Goal: Task Accomplishment & Management: Complete application form

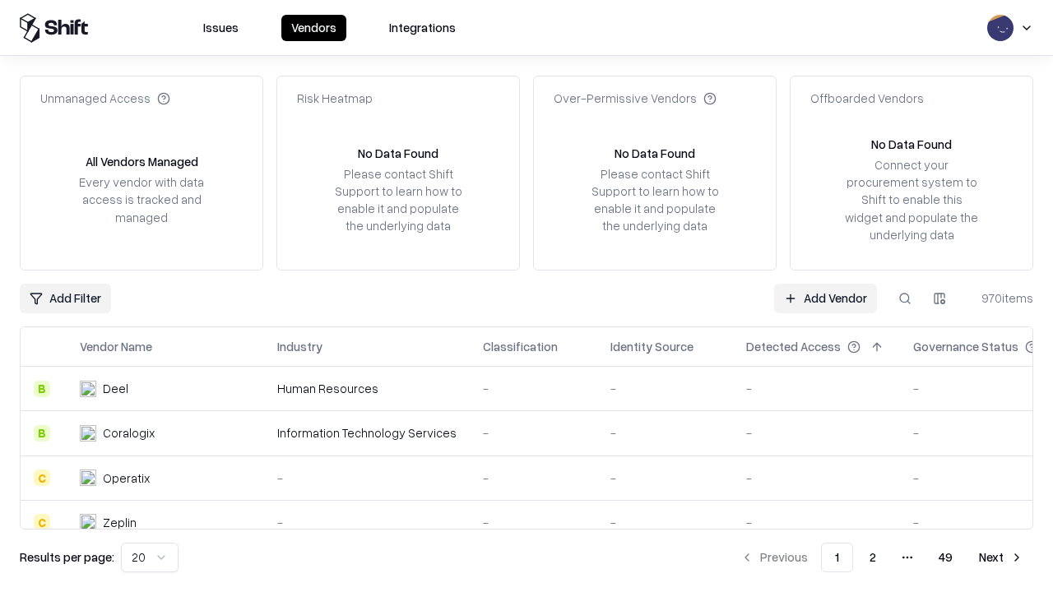
click at [825, 298] on link "Add Vendor" at bounding box center [825, 299] width 103 height 30
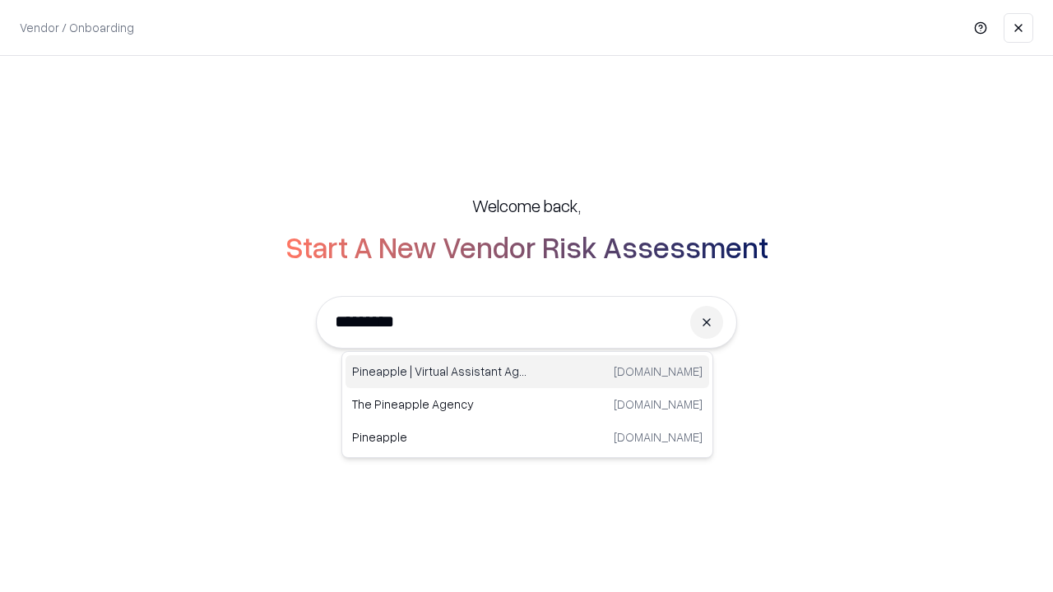
click at [527, 372] on div "Pineapple | Virtual Assistant Agency [DOMAIN_NAME]" at bounding box center [528, 371] width 364 height 33
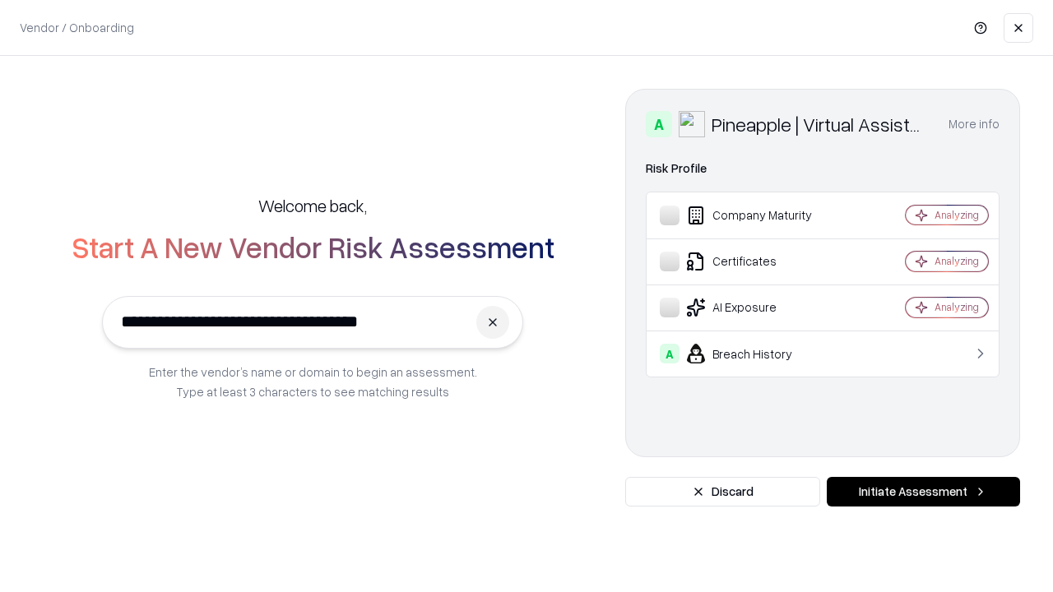
type input "**********"
click at [923, 492] on button "Initiate Assessment" at bounding box center [923, 492] width 193 height 30
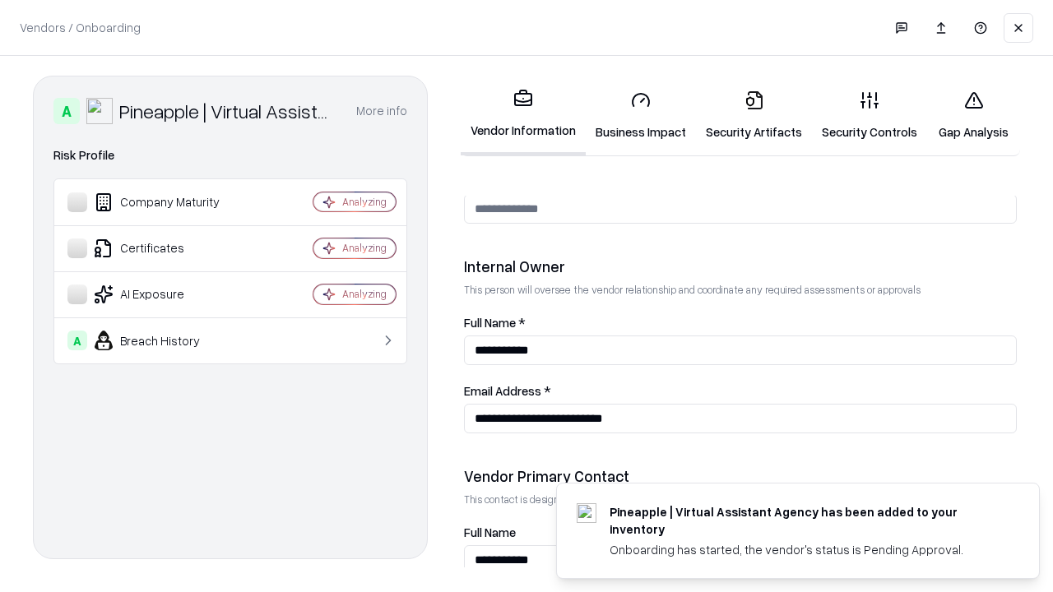
scroll to position [852, 0]
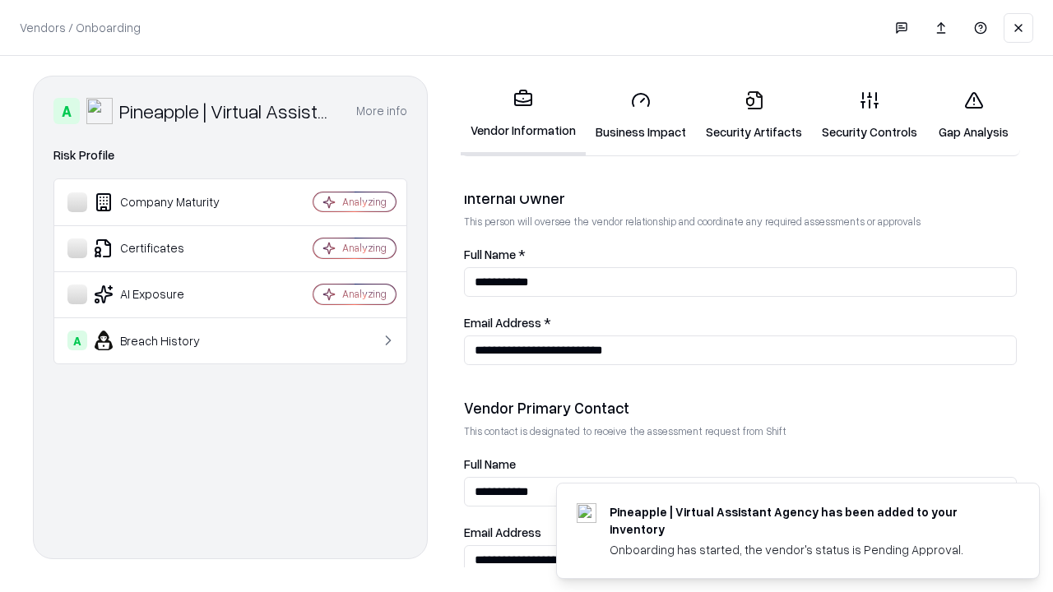
click at [754, 115] on link "Security Artifacts" at bounding box center [754, 115] width 116 height 77
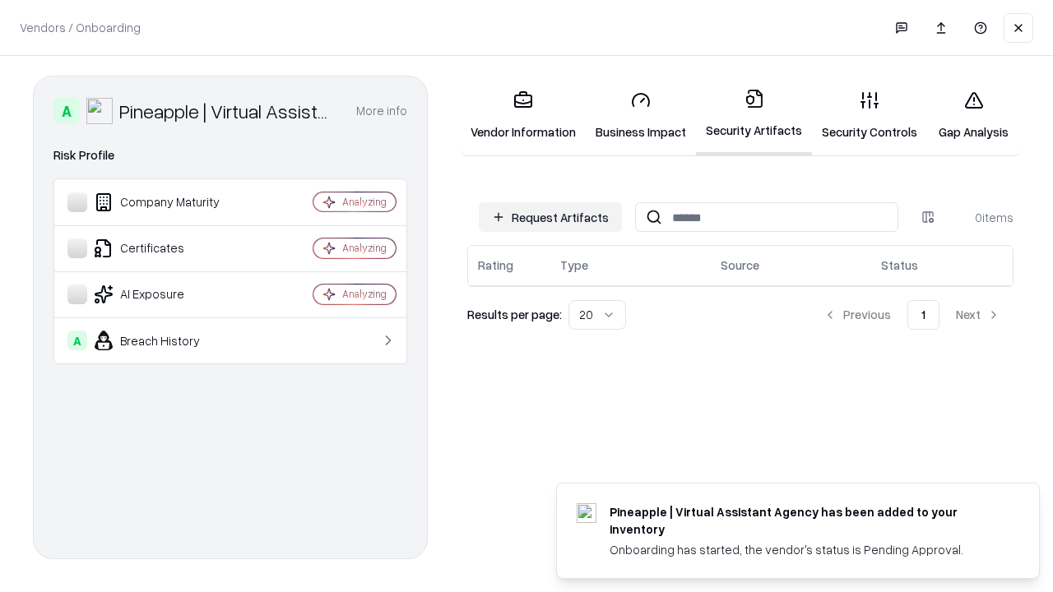
click at [550, 217] on button "Request Artifacts" at bounding box center [550, 217] width 143 height 30
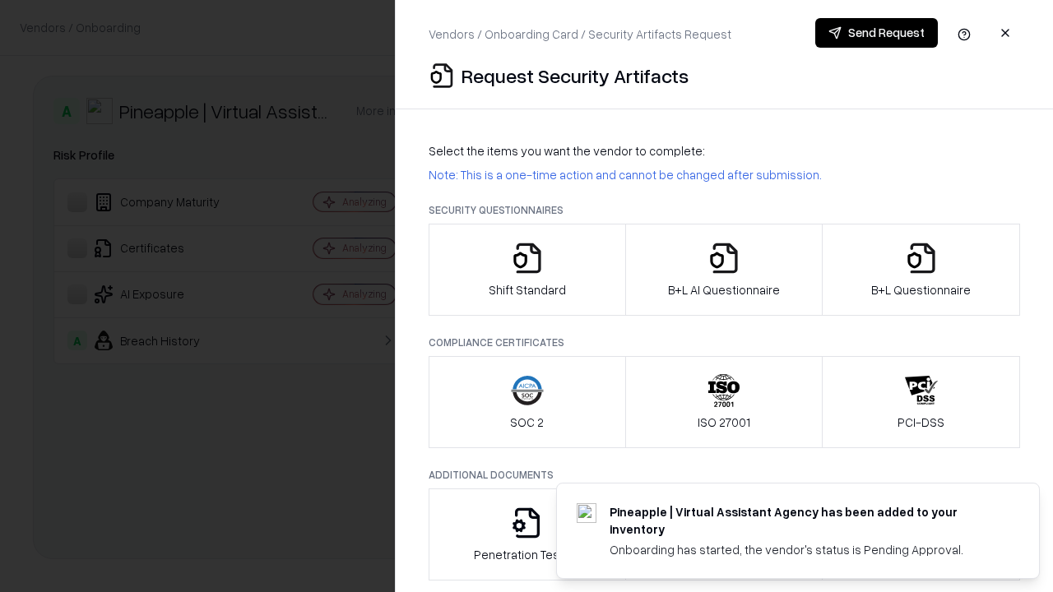
click at [921, 270] on icon "button" at bounding box center [921, 258] width 33 height 33
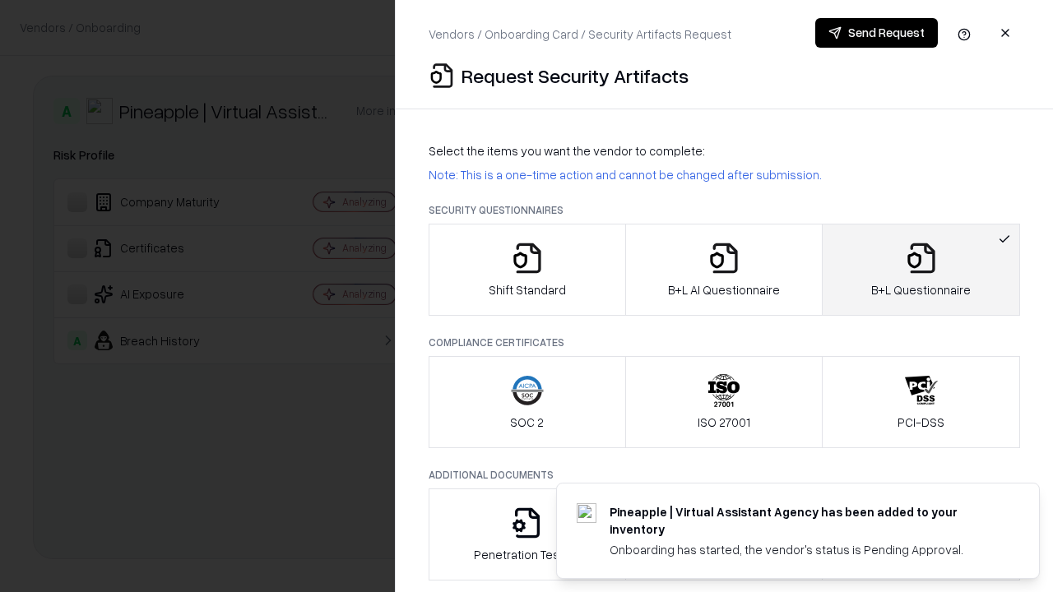
click at [723, 270] on icon "button" at bounding box center [724, 258] width 33 height 33
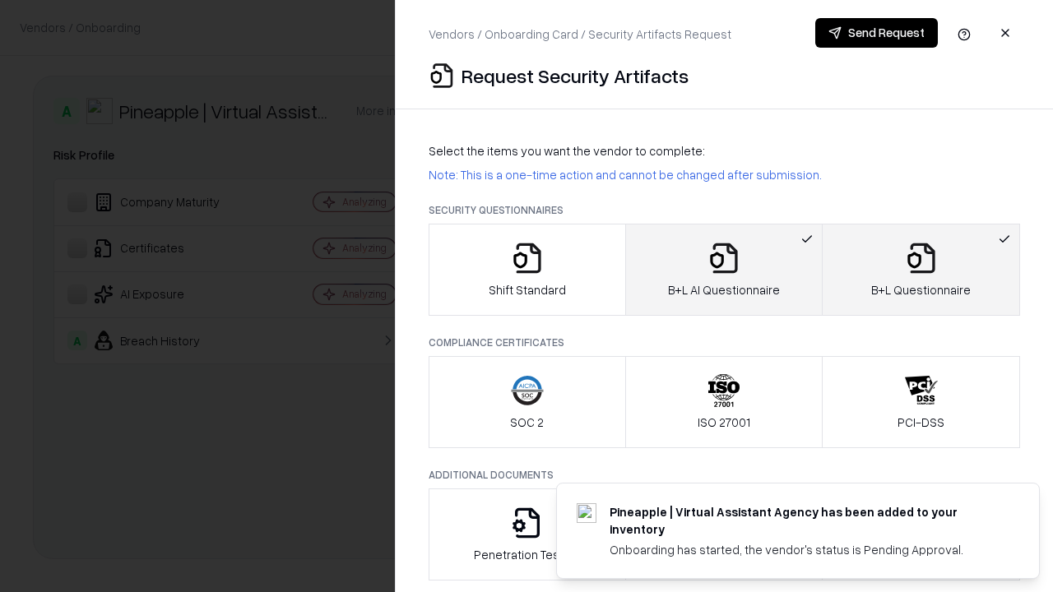
click at [876, 33] on button "Send Request" at bounding box center [876, 33] width 123 height 30
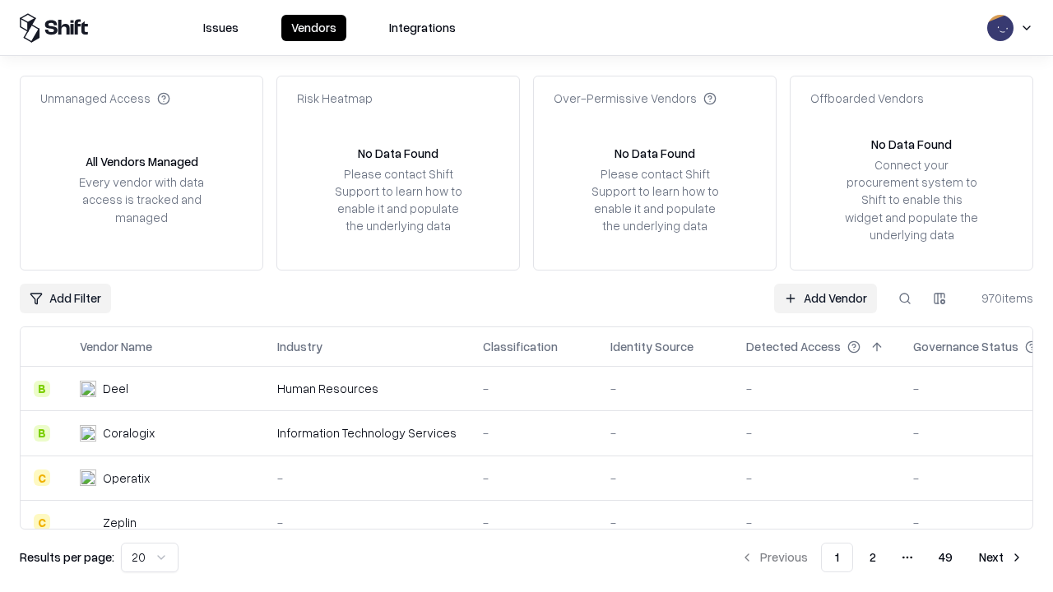
click at [905, 298] on button at bounding box center [905, 299] width 30 height 30
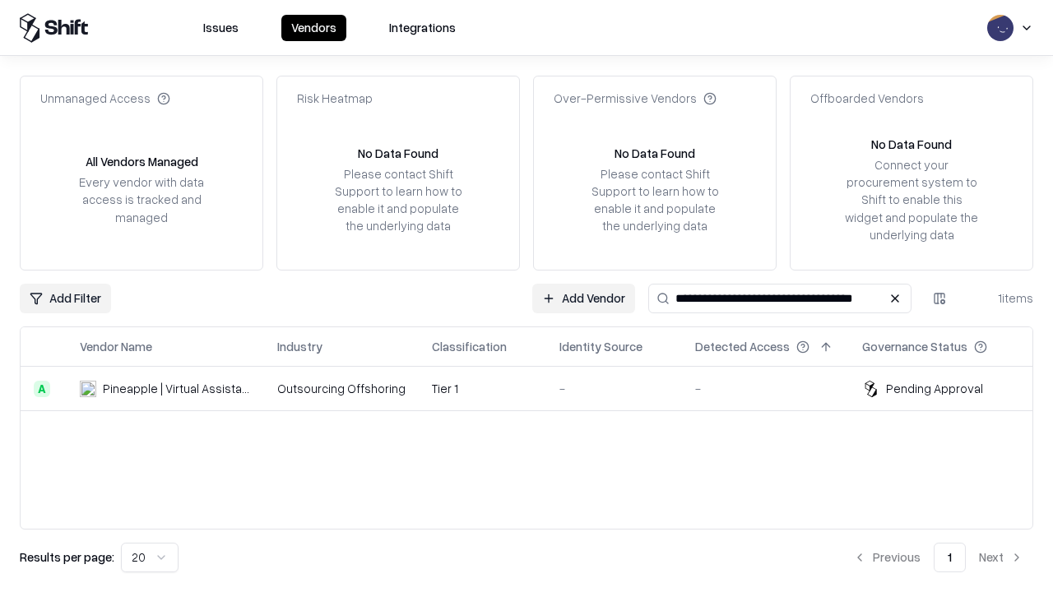
type input "**********"
click at [536, 388] on td "Tier 1" at bounding box center [483, 389] width 128 height 44
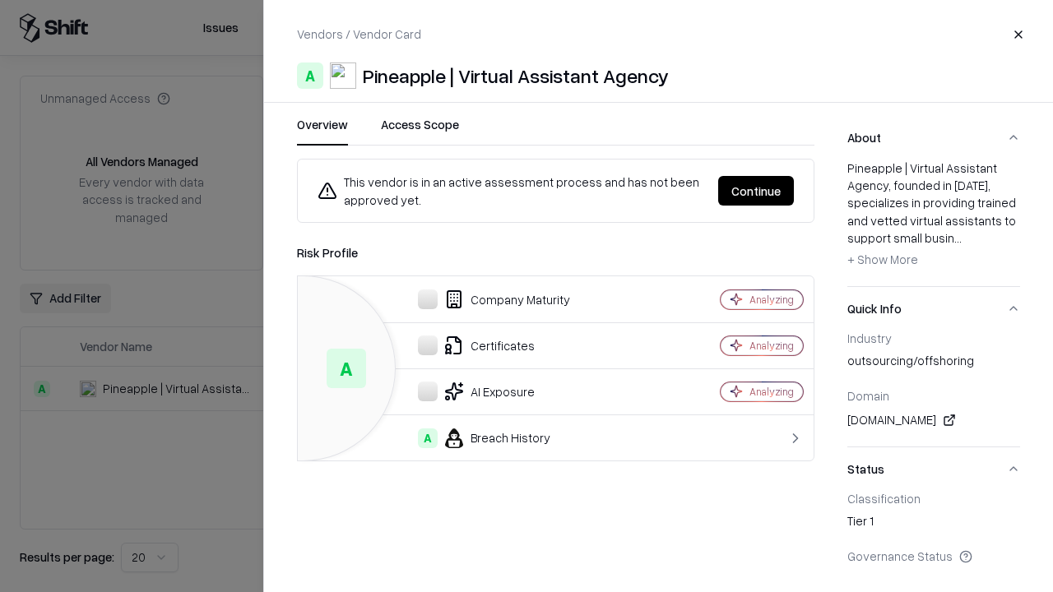
click at [756, 191] on button "Continue" at bounding box center [756, 191] width 76 height 30
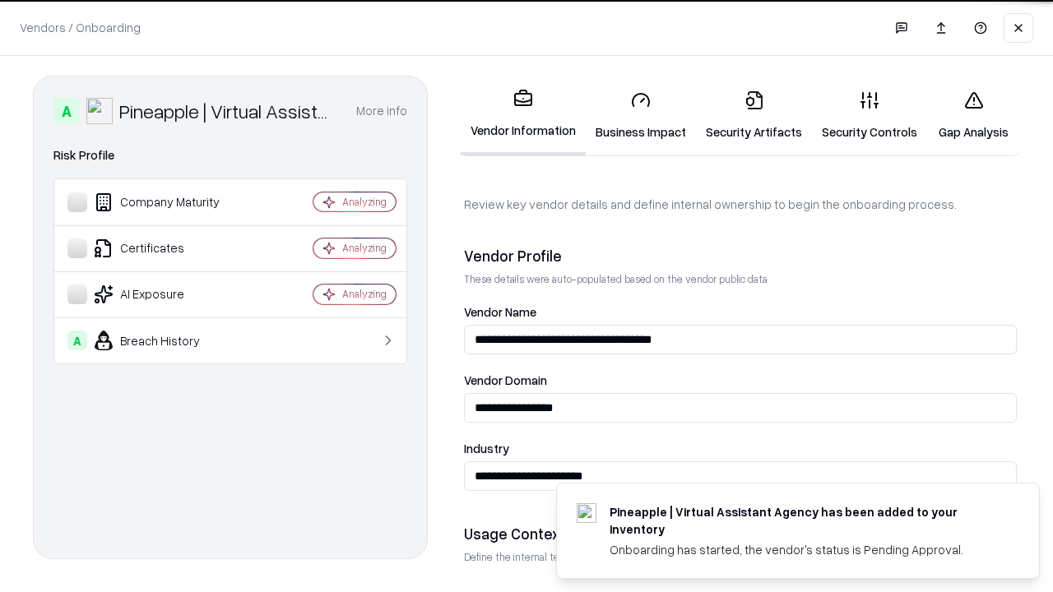
click at [754, 115] on link "Security Artifacts" at bounding box center [754, 115] width 116 height 77
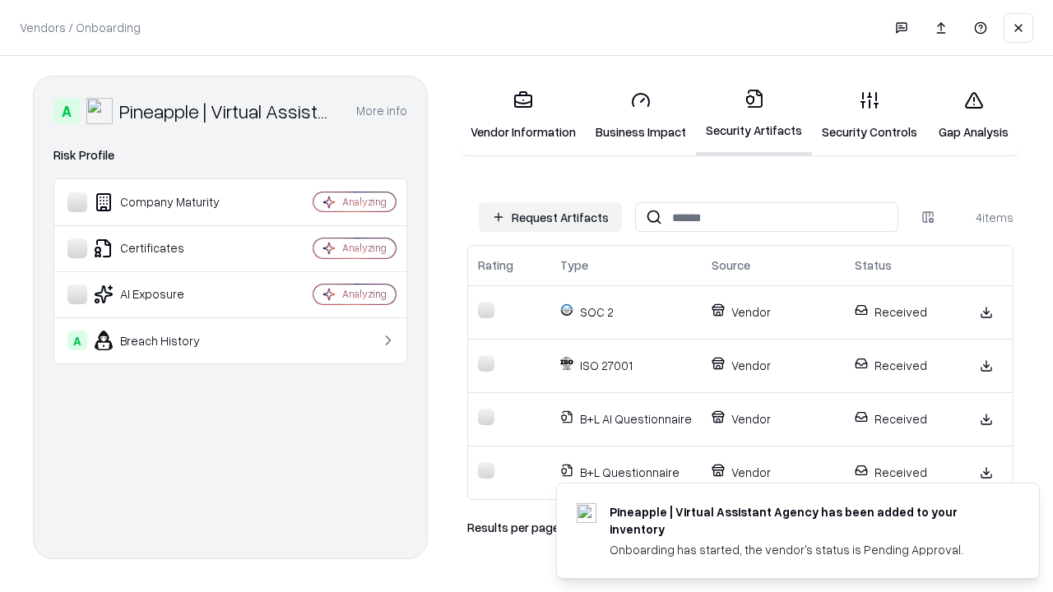
click at [973, 115] on link "Gap Analysis" at bounding box center [973, 115] width 93 height 77
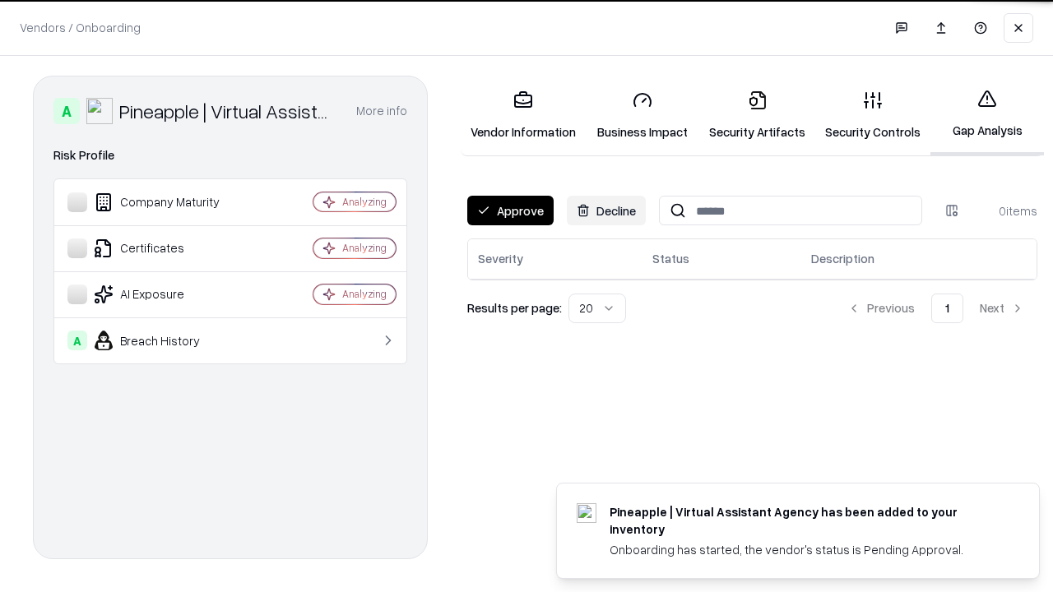
click at [510, 211] on button "Approve" at bounding box center [510, 211] width 86 height 30
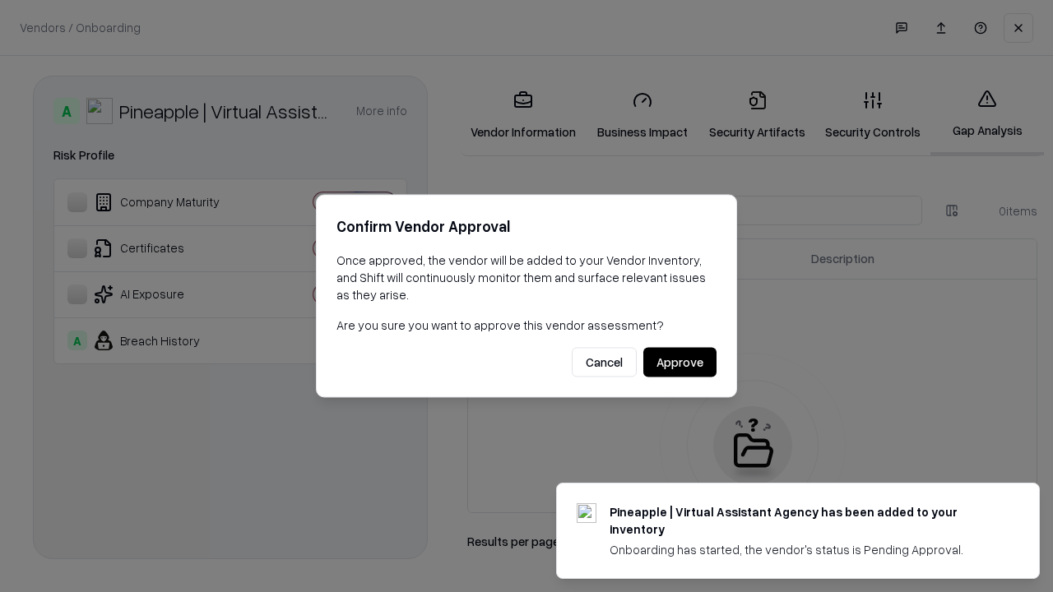
click at [680, 362] on button "Approve" at bounding box center [679, 363] width 73 height 30
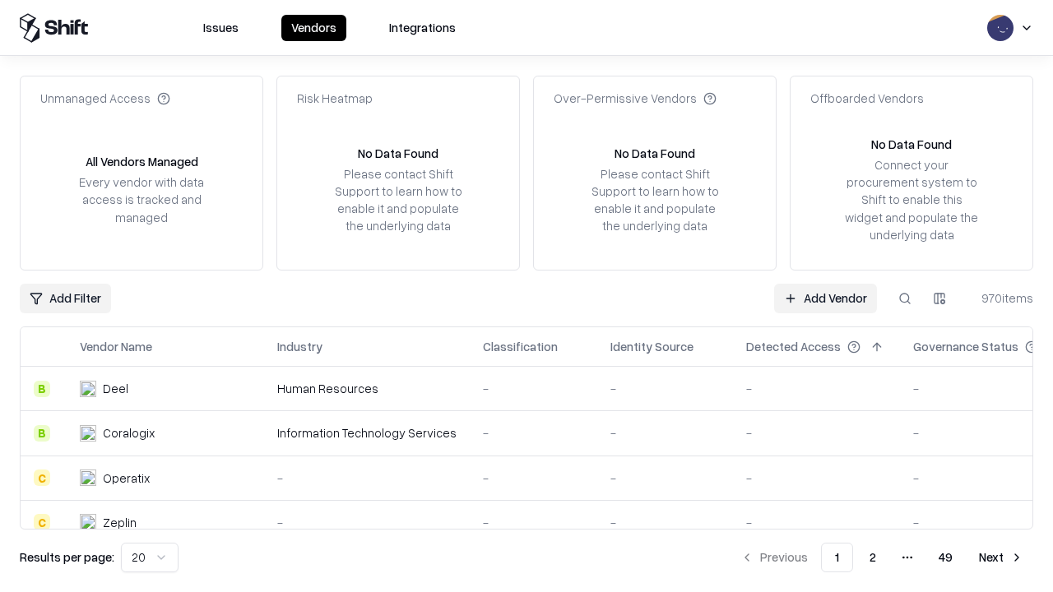
type input "**********"
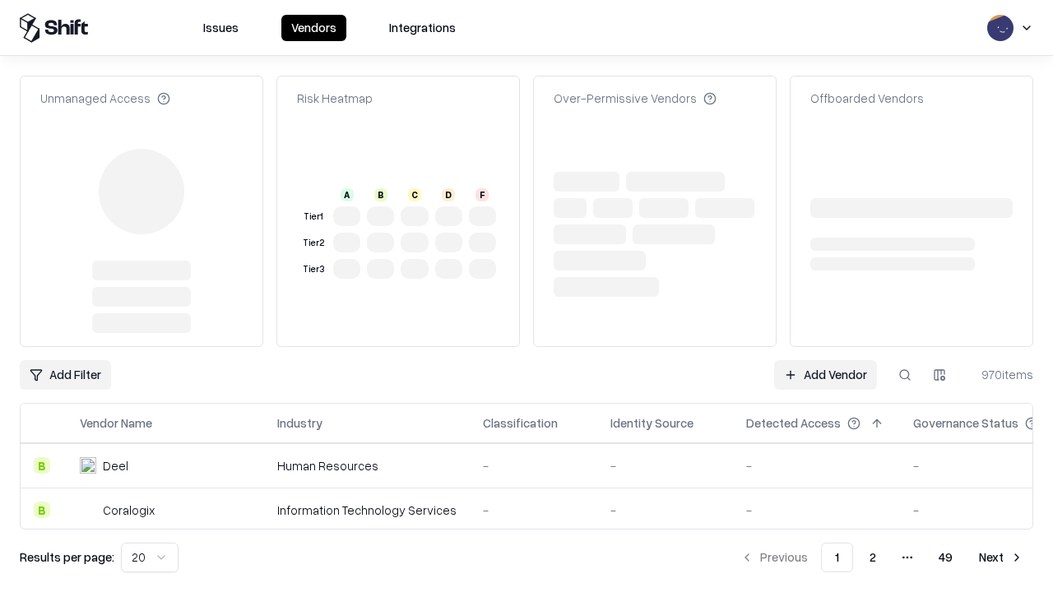
click at [825, 360] on link "Add Vendor" at bounding box center [825, 375] width 103 height 30
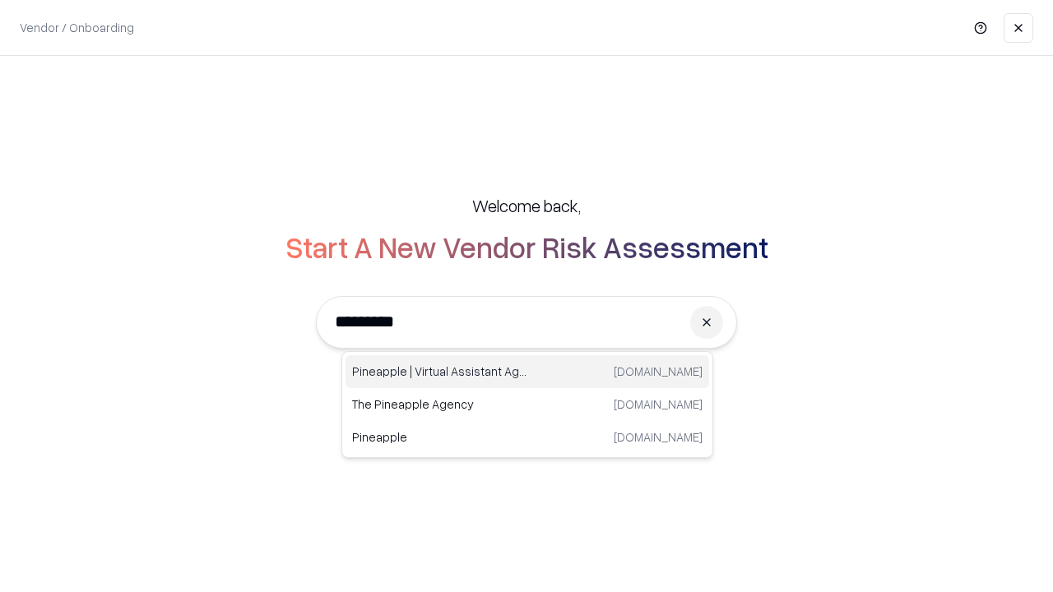
click at [527, 372] on div "Pineapple | Virtual Assistant Agency trypineapple.com" at bounding box center [528, 371] width 364 height 33
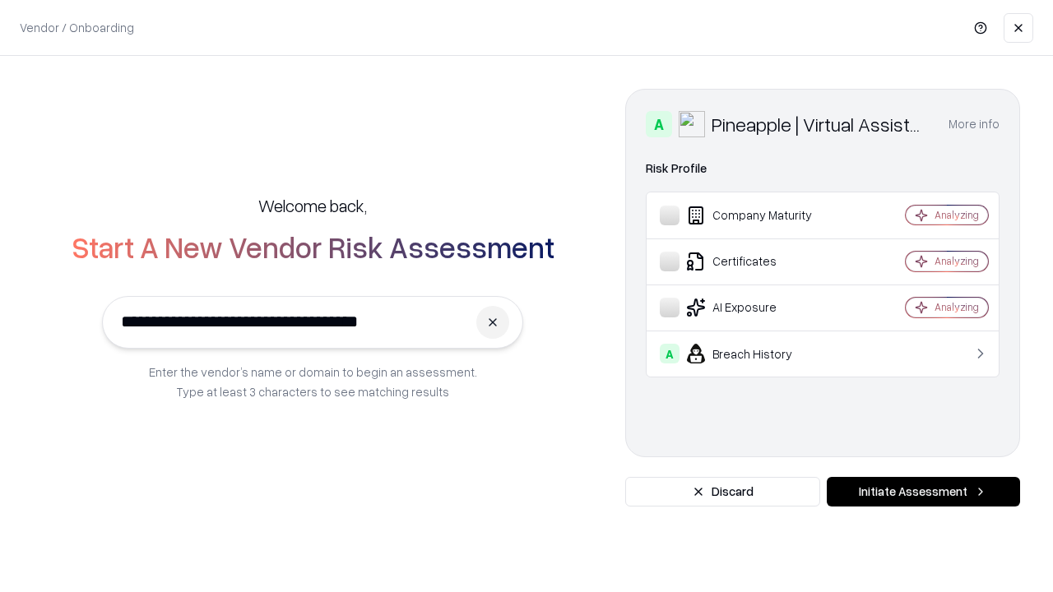
type input "**********"
click at [923, 492] on button "Initiate Assessment" at bounding box center [923, 492] width 193 height 30
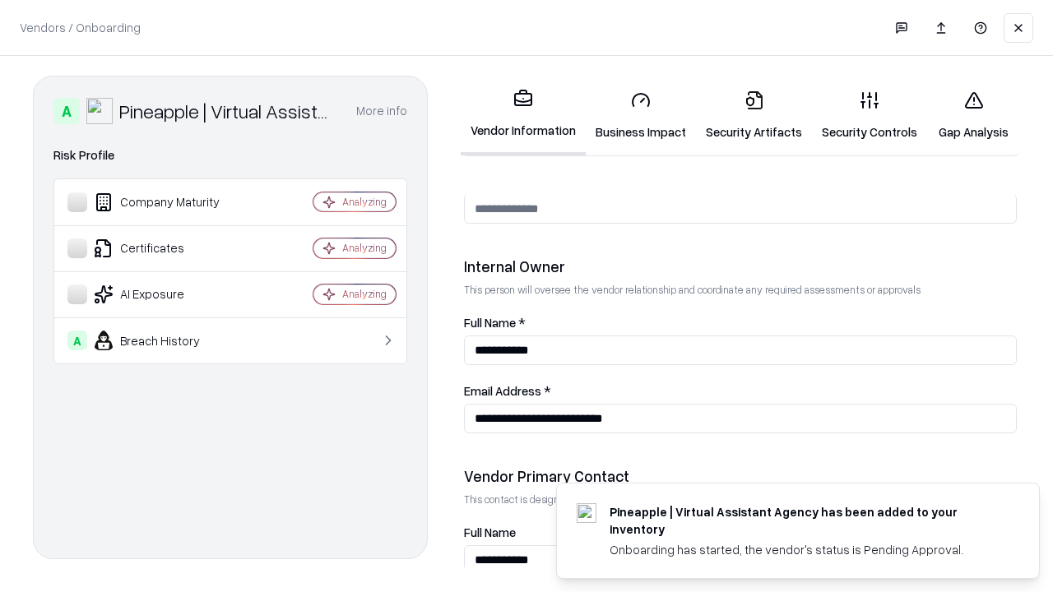
scroll to position [852, 0]
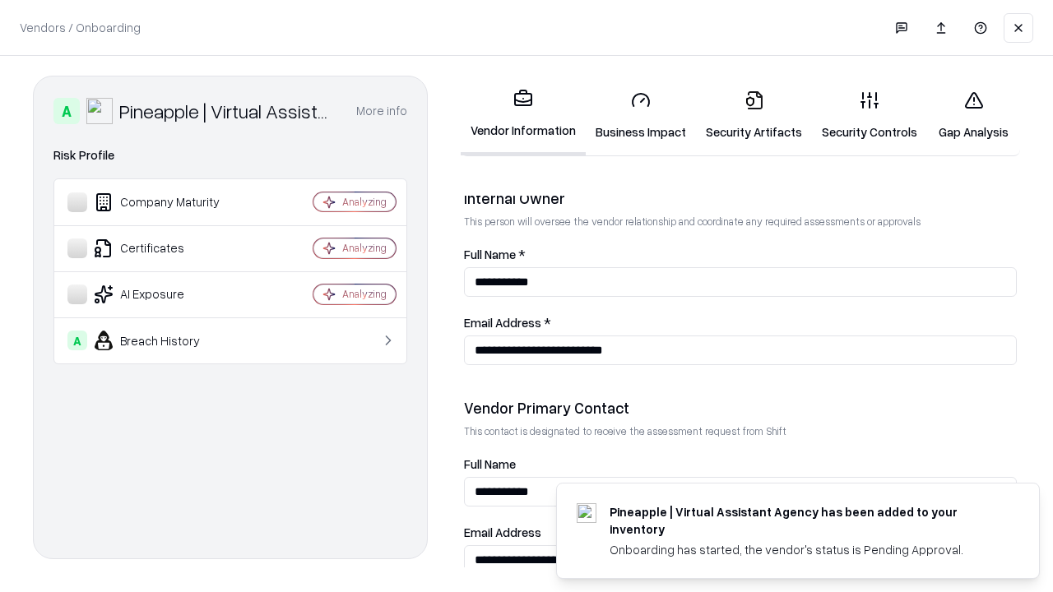
click at [973, 115] on link "Gap Analysis" at bounding box center [973, 115] width 93 height 77
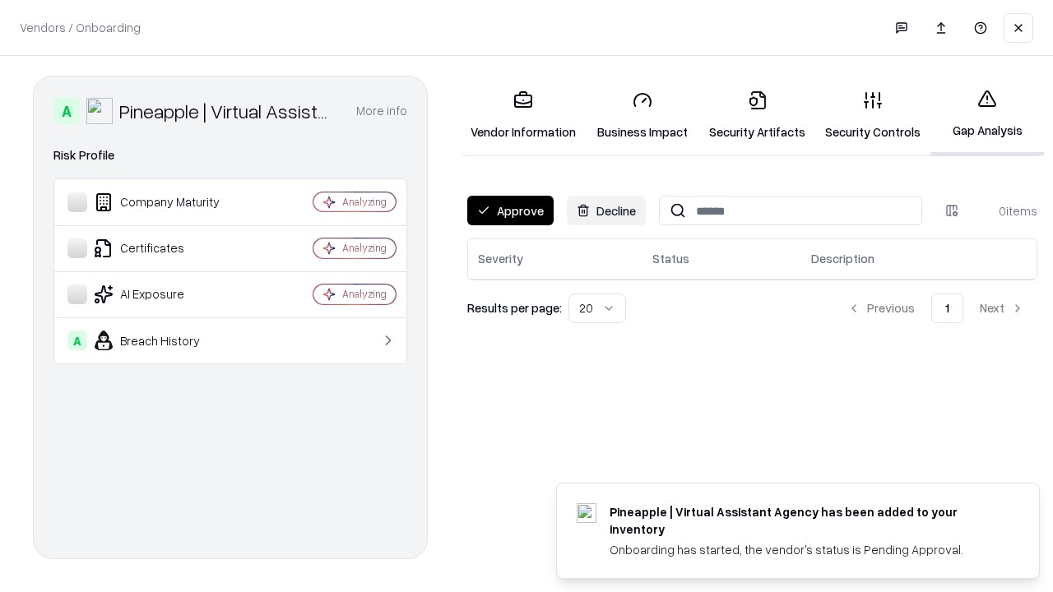
click at [510, 211] on button "Approve" at bounding box center [510, 211] width 86 height 30
